Goal: Information Seeking & Learning: Learn about a topic

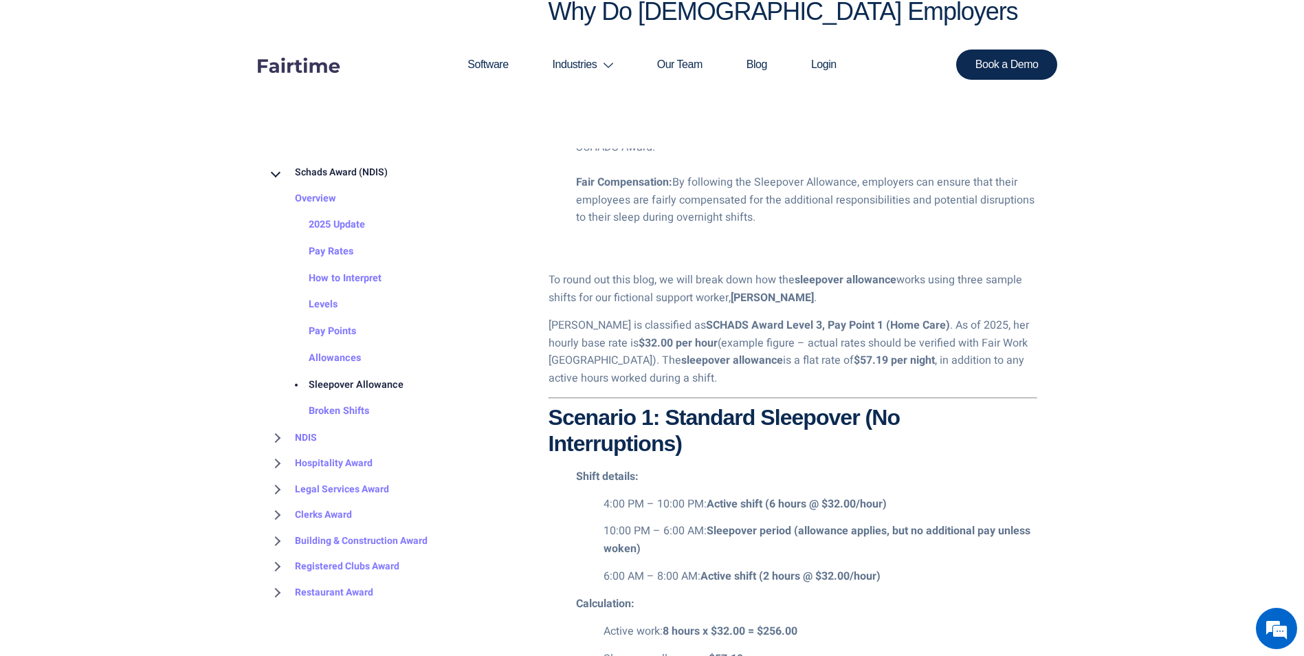
scroll to position [1581, 0]
